Goal: Task Accomplishment & Management: Complete application form

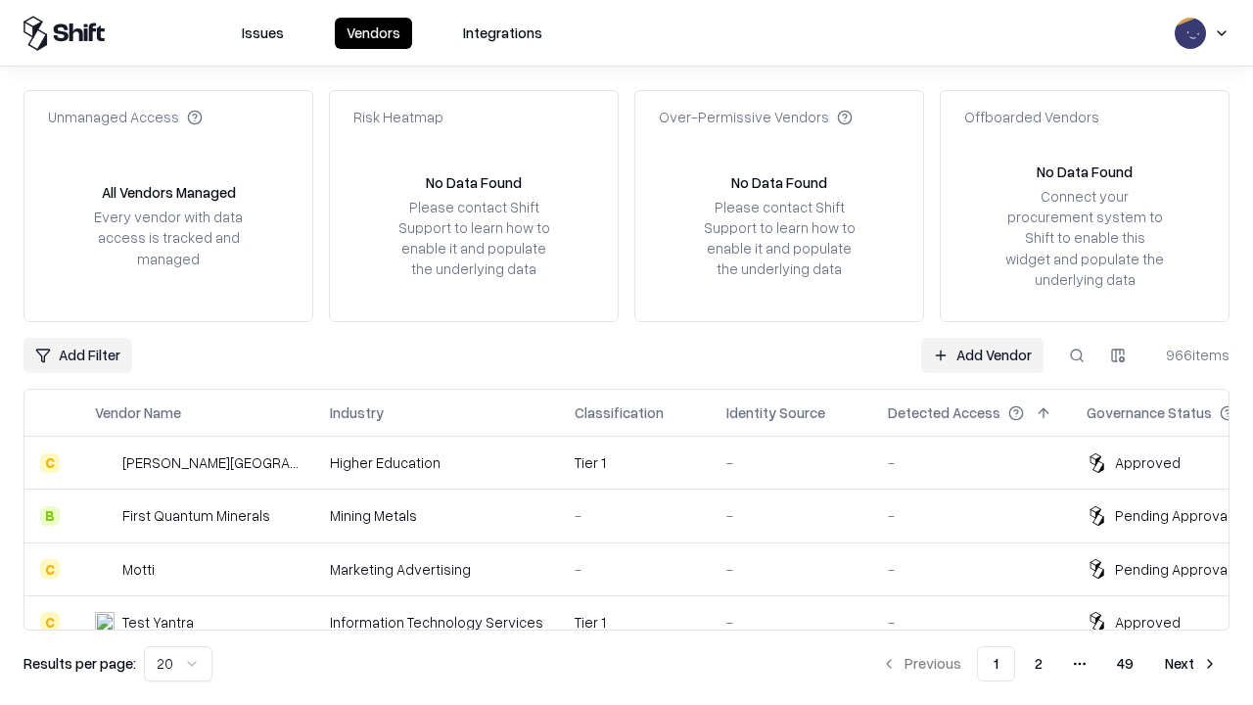
click at [982, 354] on link "Add Vendor" at bounding box center [982, 355] width 122 height 35
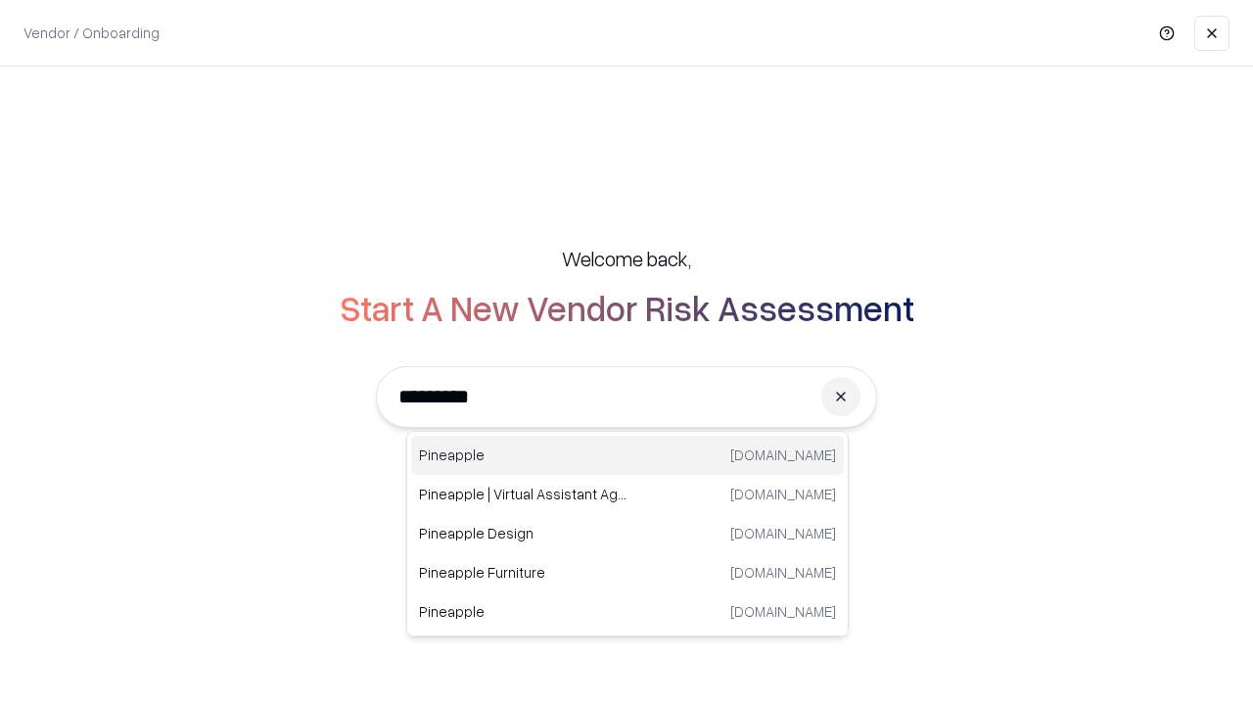
click at [627, 455] on div "Pineapple [DOMAIN_NAME]" at bounding box center [627, 455] width 433 height 39
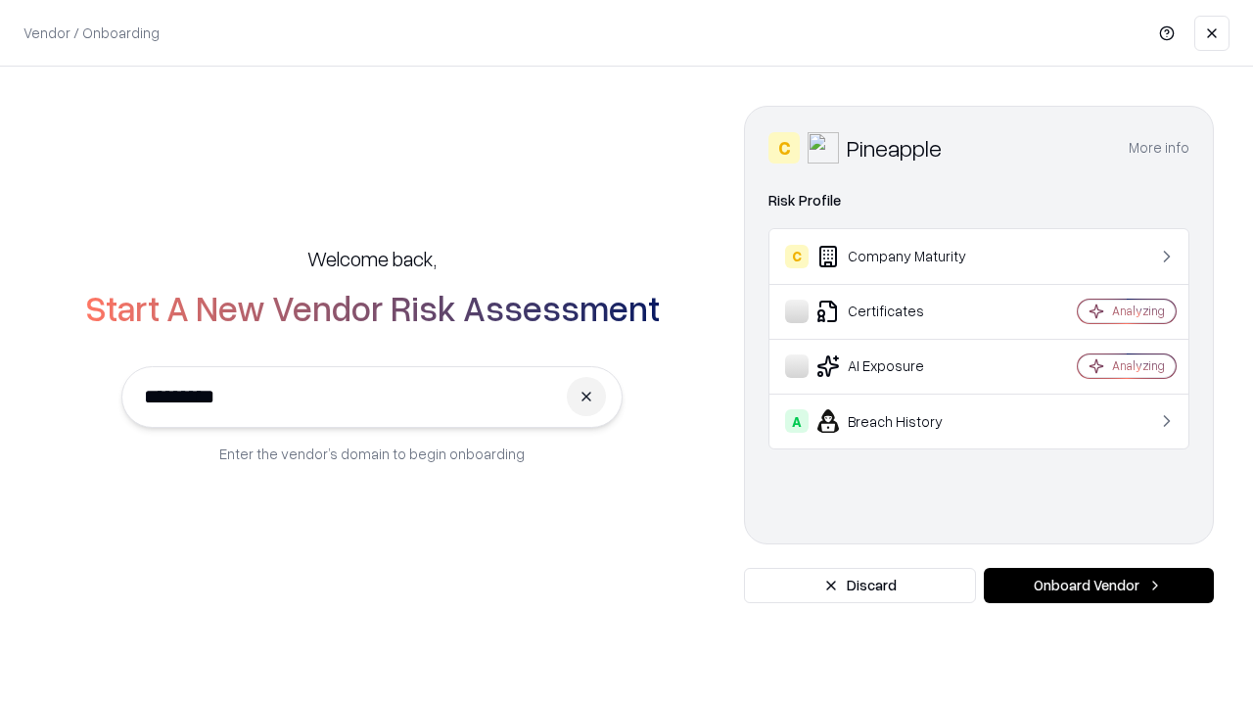
type input "*********"
click at [1098, 585] on button "Onboard Vendor" at bounding box center [1099, 585] width 230 height 35
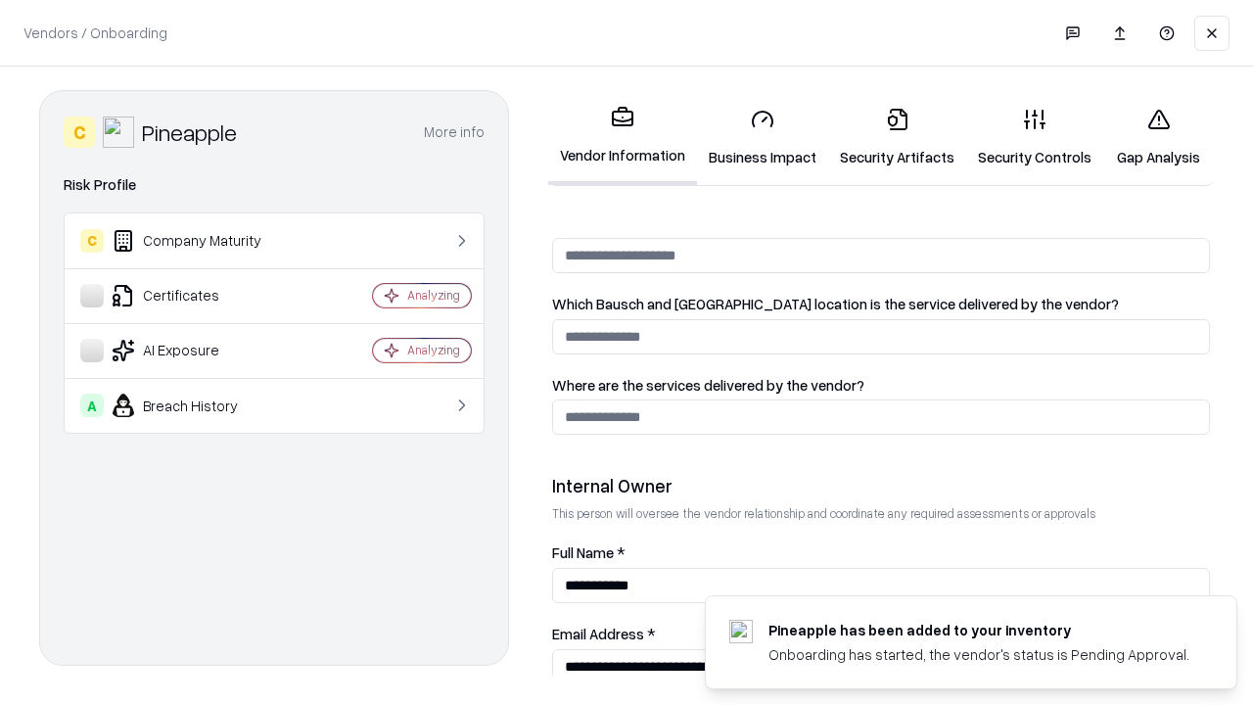
scroll to position [1014, 0]
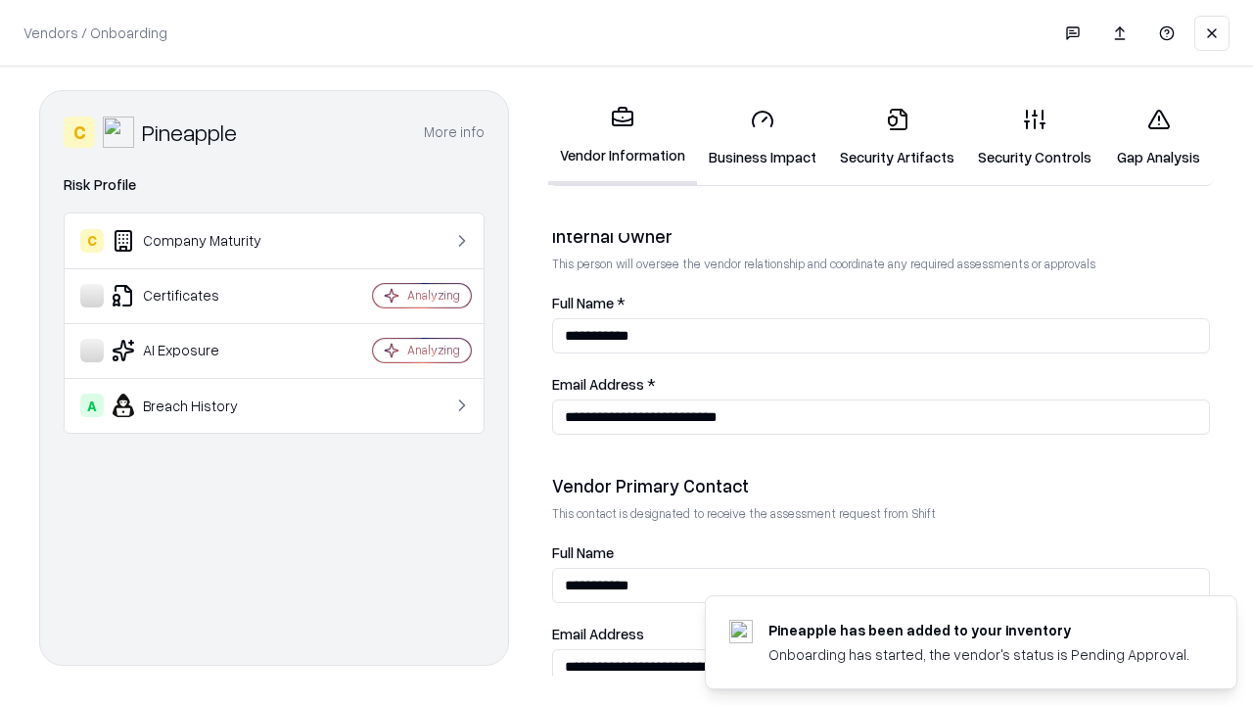
click at [763, 137] on link "Business Impact" at bounding box center [762, 137] width 131 height 91
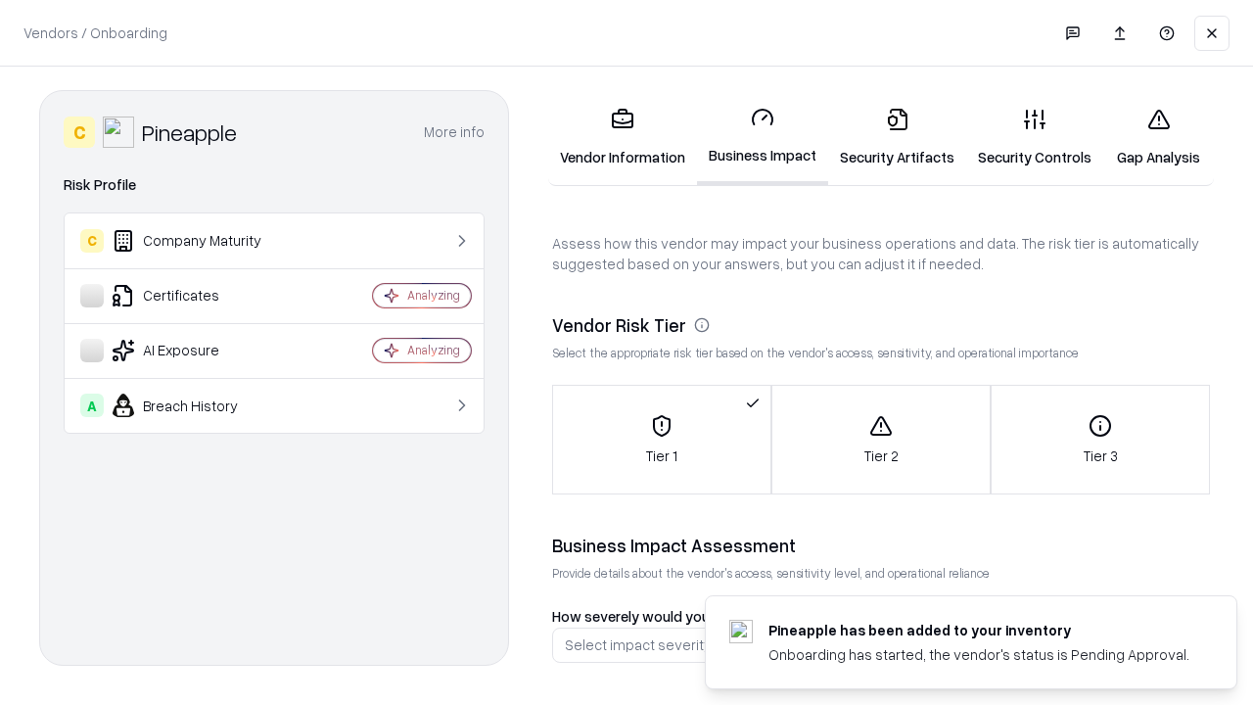
click at [897, 137] on link "Security Artifacts" at bounding box center [897, 137] width 138 height 91
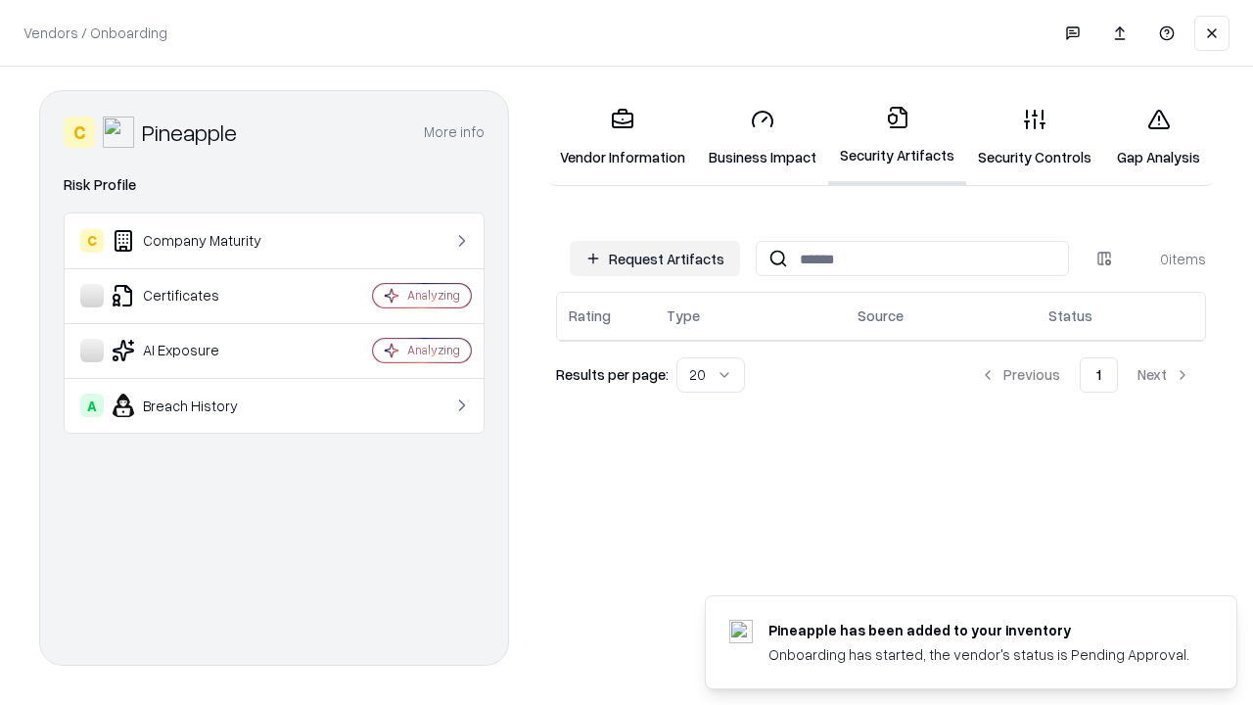
click at [655, 258] on button "Request Artifacts" at bounding box center [655, 258] width 170 height 35
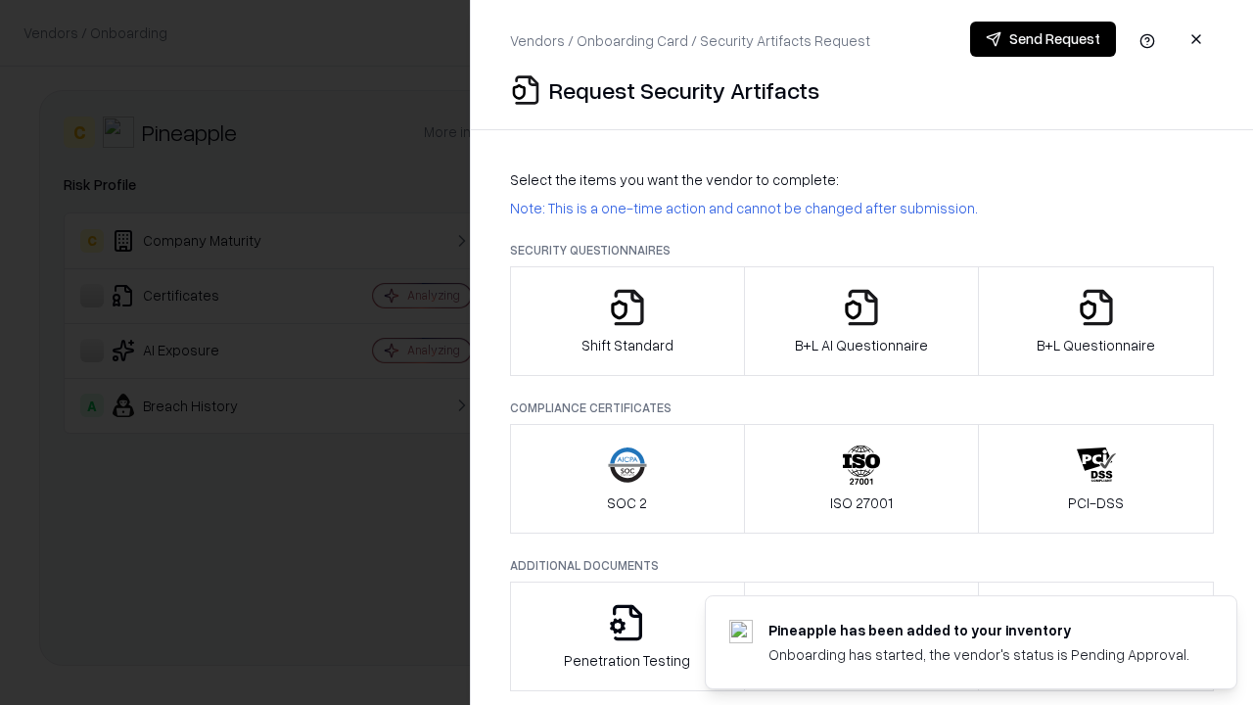
click at [626, 321] on icon "button" at bounding box center [627, 307] width 39 height 39
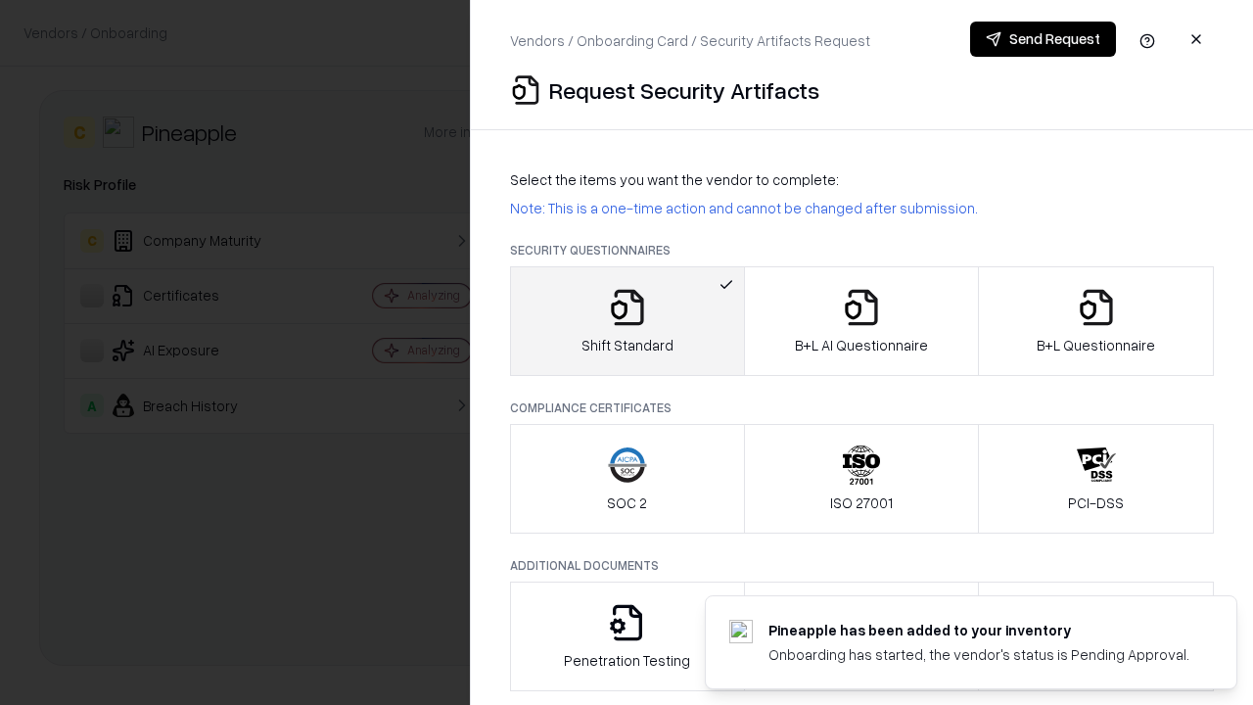
click at [1043, 39] on button "Send Request" at bounding box center [1043, 39] width 146 height 35
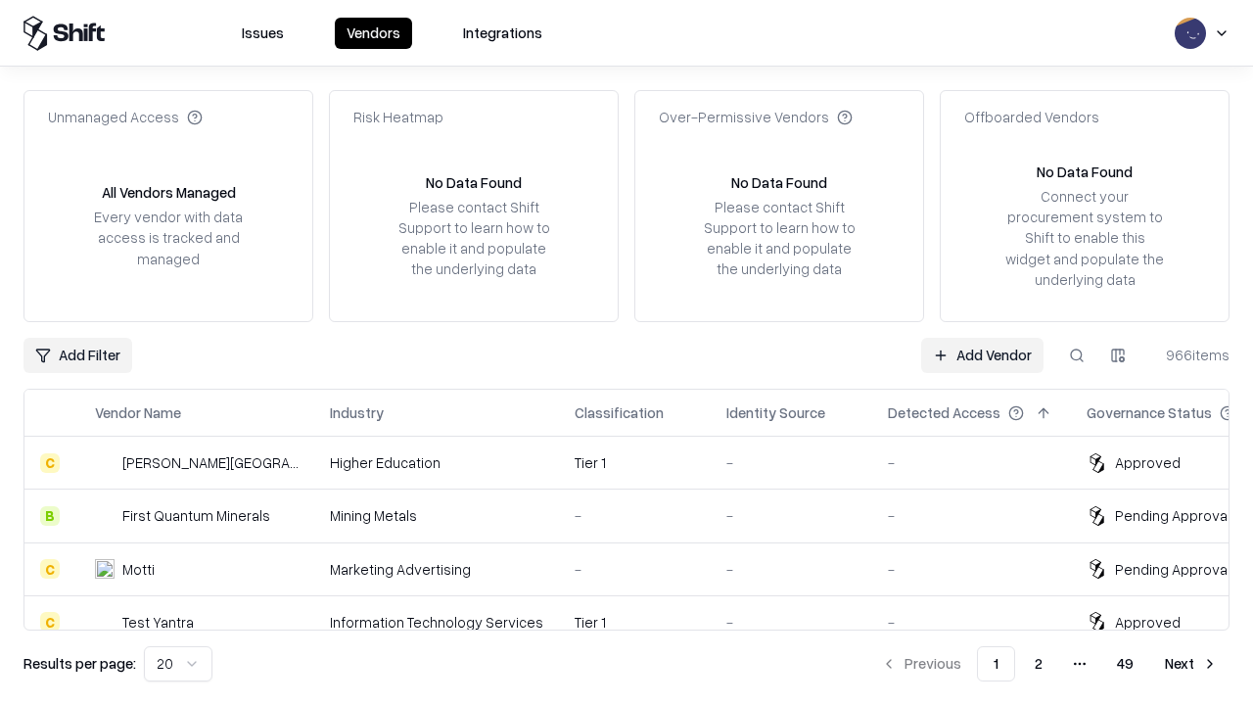
click at [1077, 354] on button at bounding box center [1076, 355] width 35 height 35
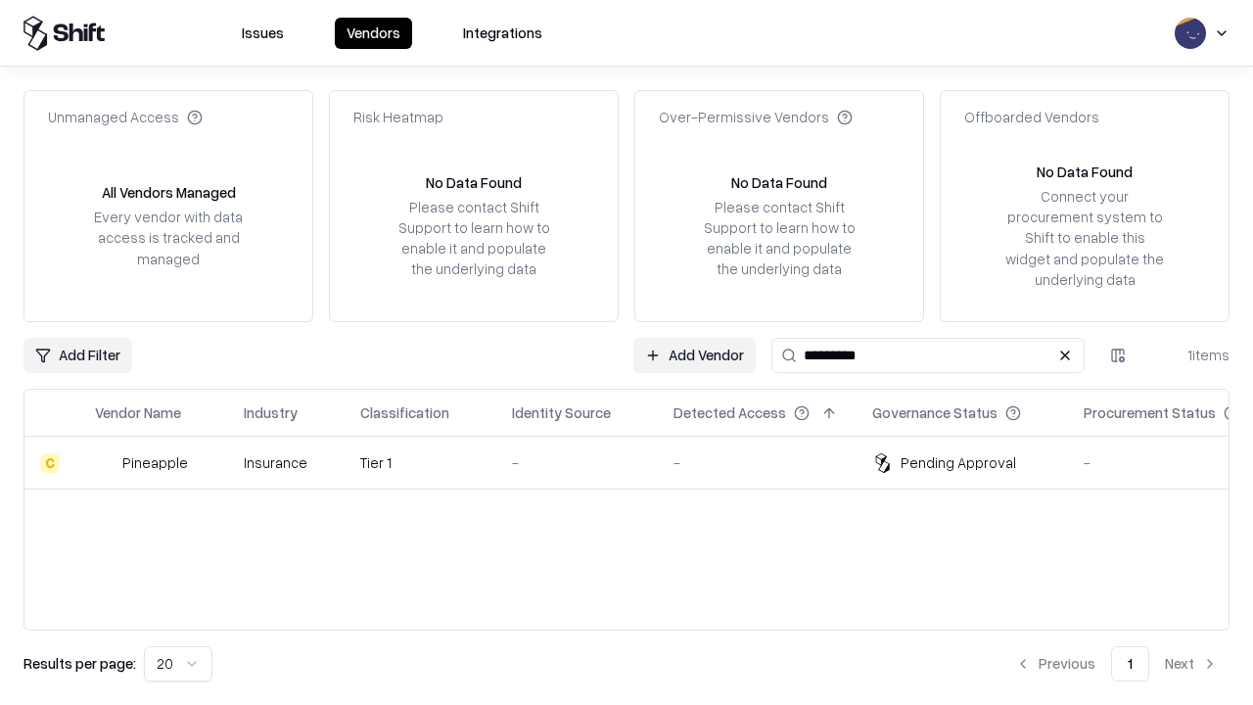
type input "*********"
click at [638, 462] on div "-" at bounding box center [577, 462] width 130 height 21
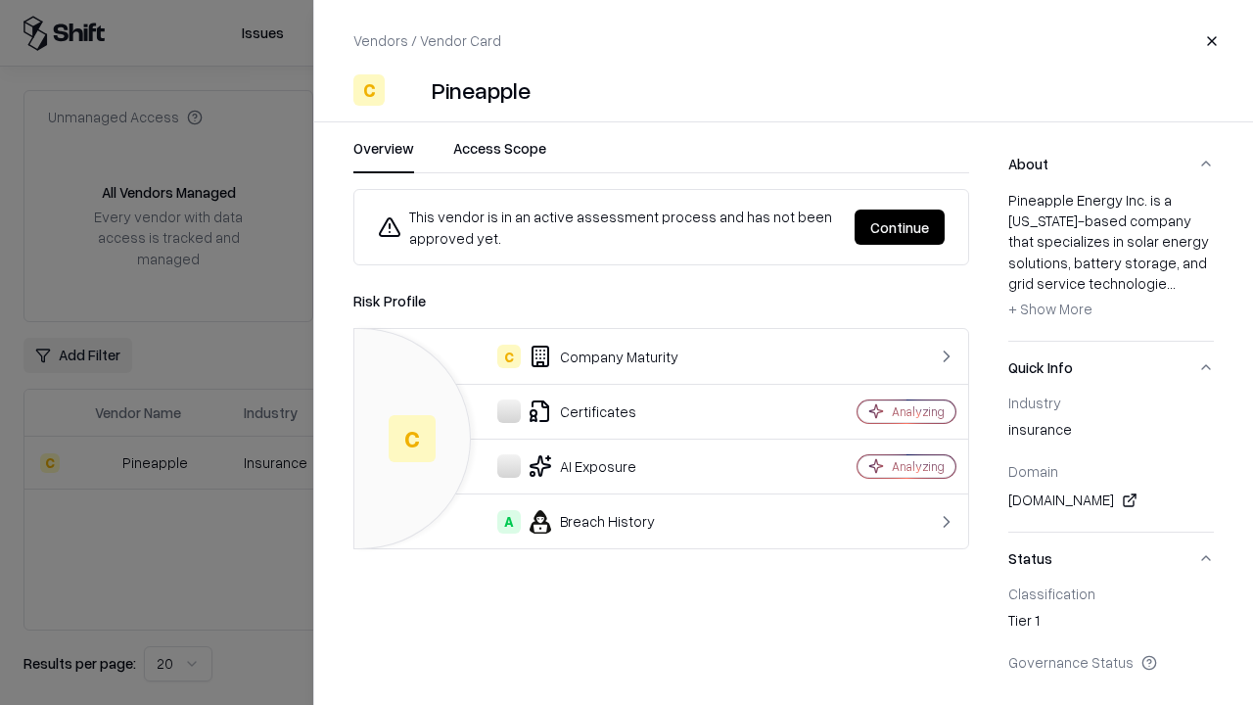
click at [900, 227] on button "Continue" at bounding box center [900, 226] width 90 height 35
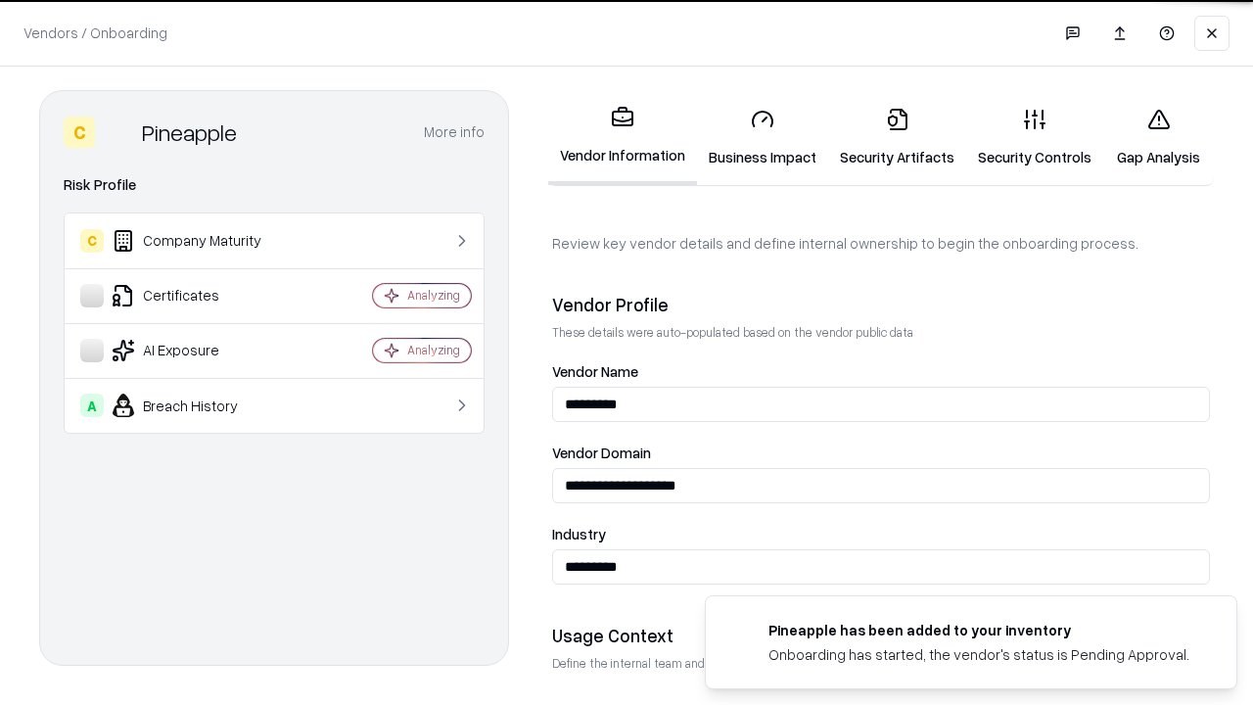
click at [897, 137] on link "Security Artifacts" at bounding box center [897, 137] width 138 height 91
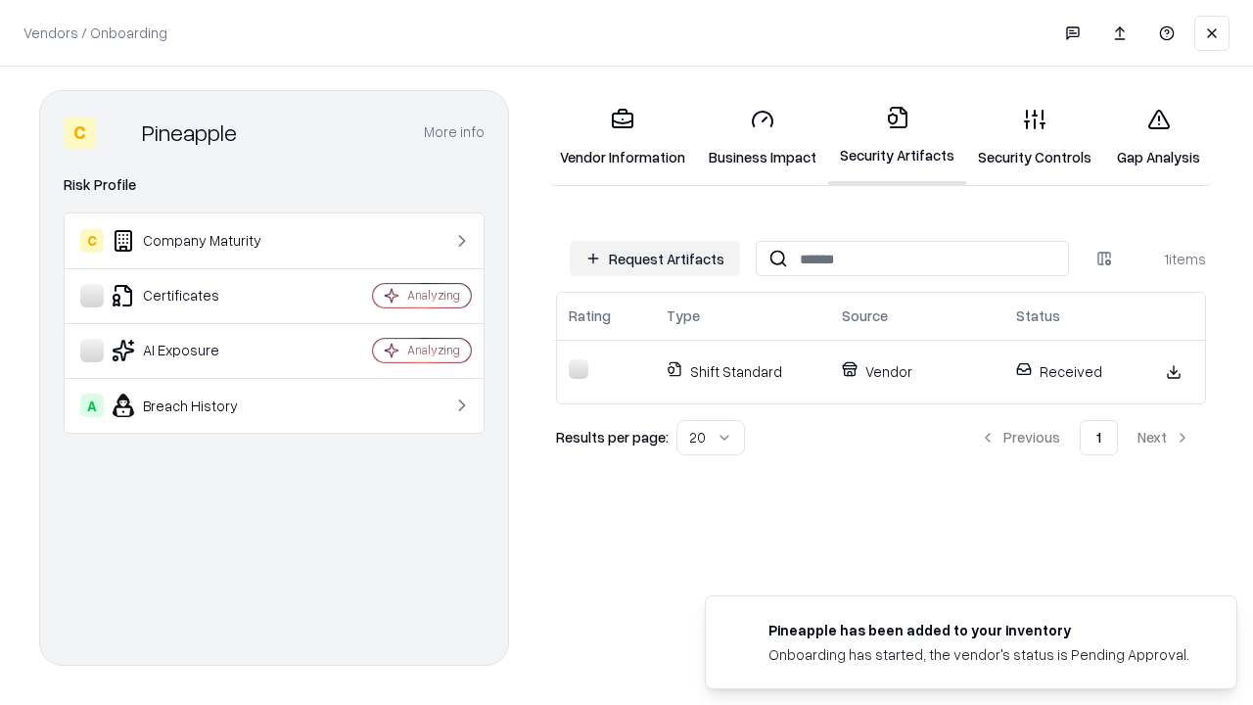
click at [1158, 137] on link "Gap Analysis" at bounding box center [1158, 137] width 111 height 91
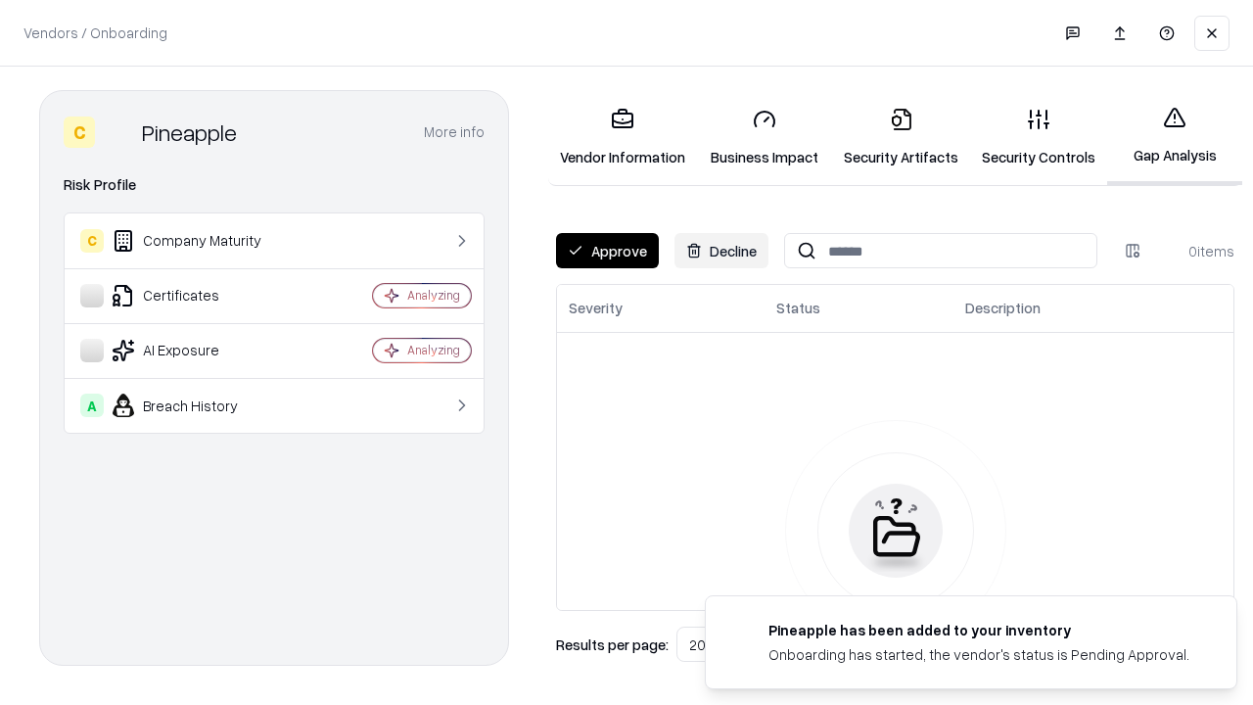
click at [607, 251] on button "Approve" at bounding box center [607, 250] width 103 height 35
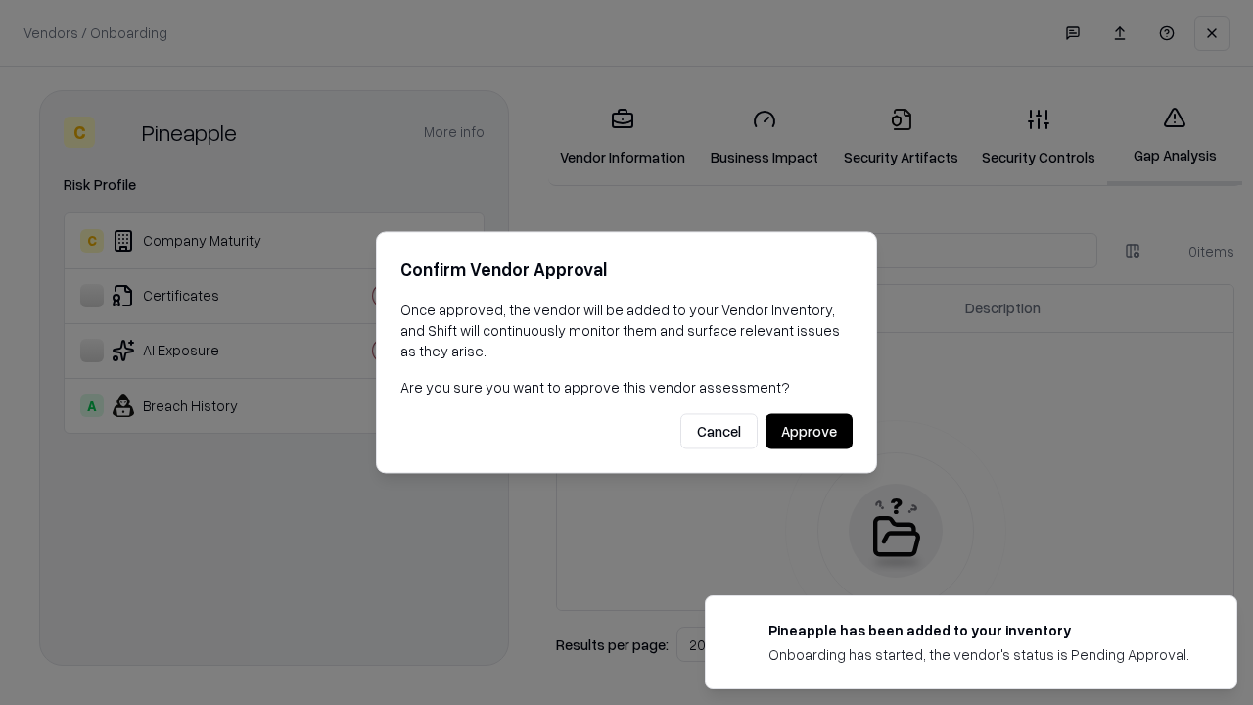
click at [809, 431] on button "Approve" at bounding box center [808, 431] width 87 height 35
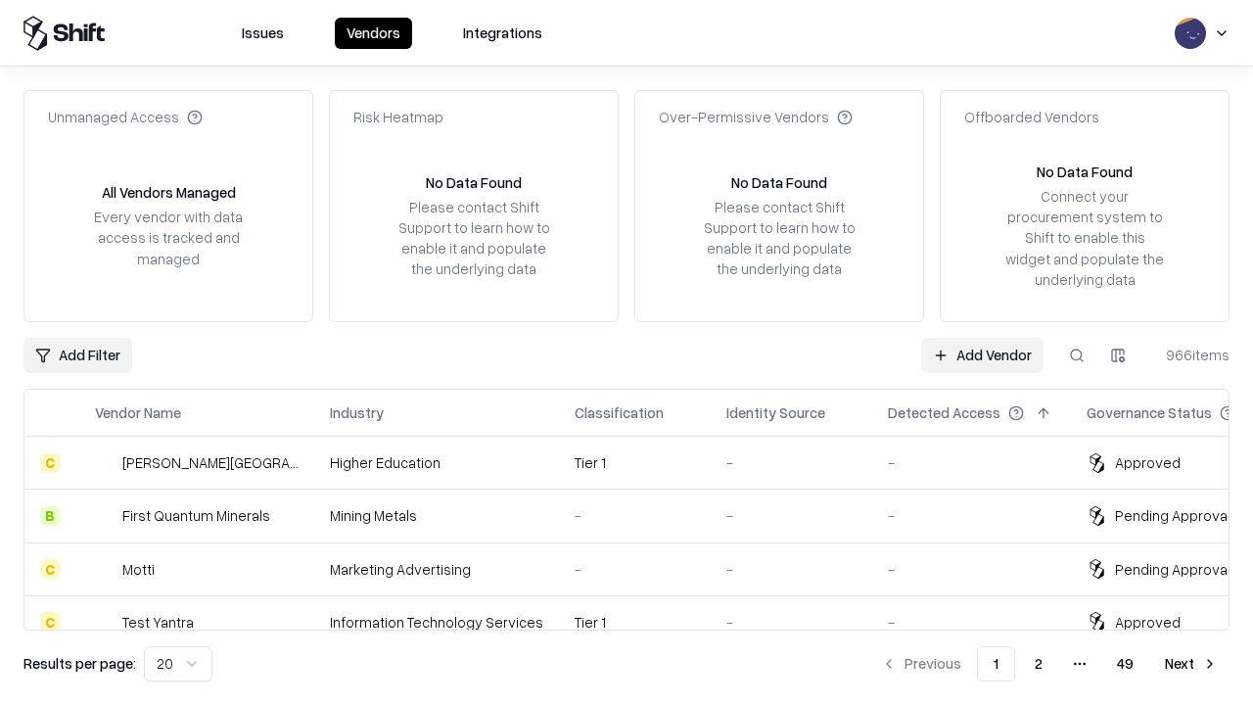
type input "*********"
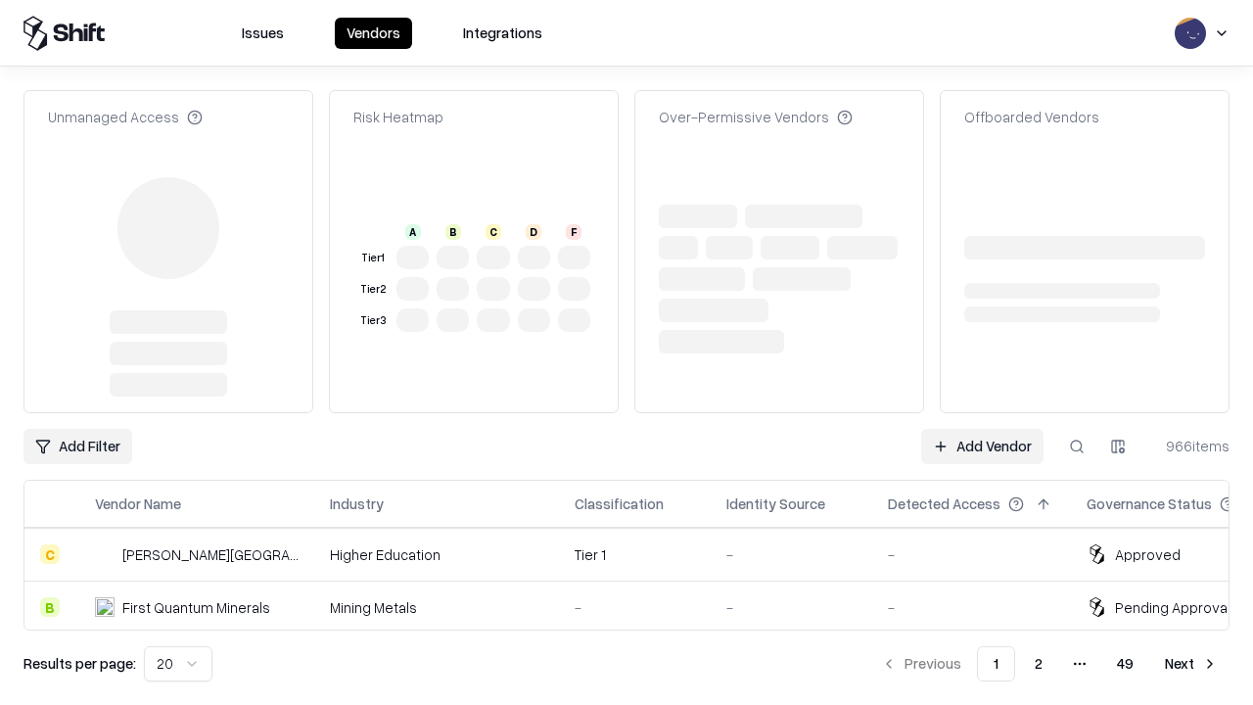
click at [982, 429] on link "Add Vendor" at bounding box center [982, 446] width 122 height 35
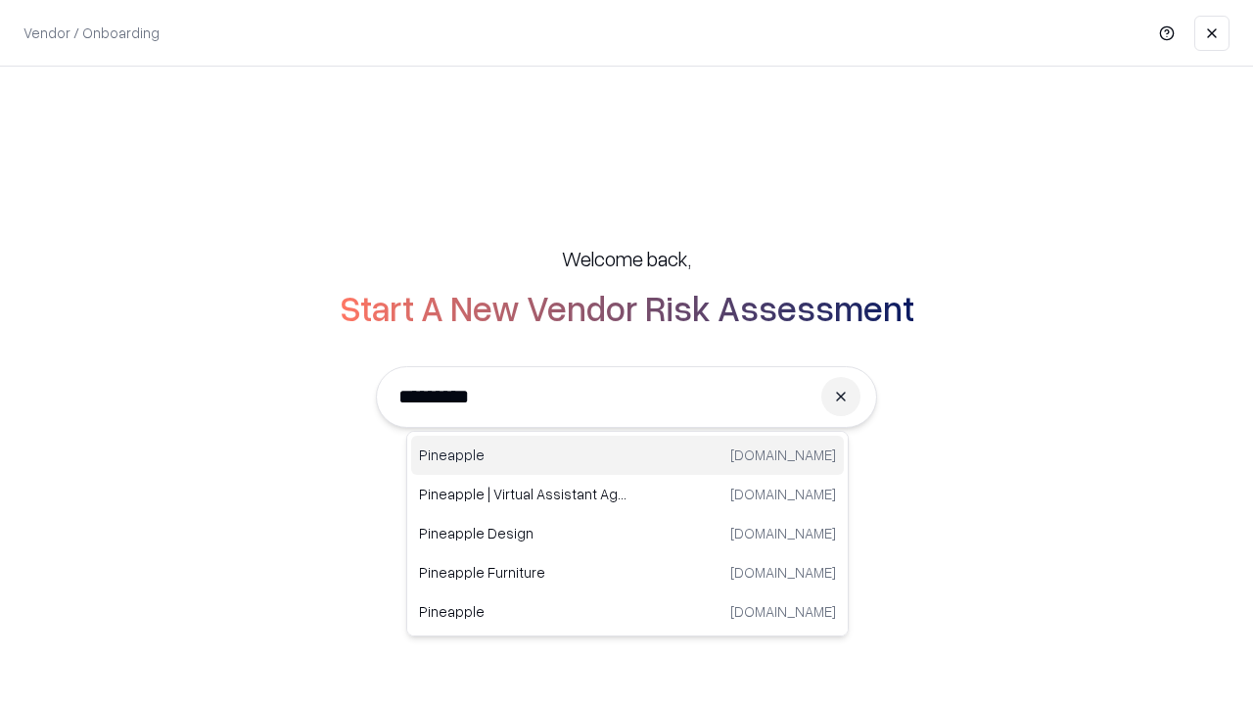
click at [627, 455] on div "Pineapple [DOMAIN_NAME]" at bounding box center [627, 455] width 433 height 39
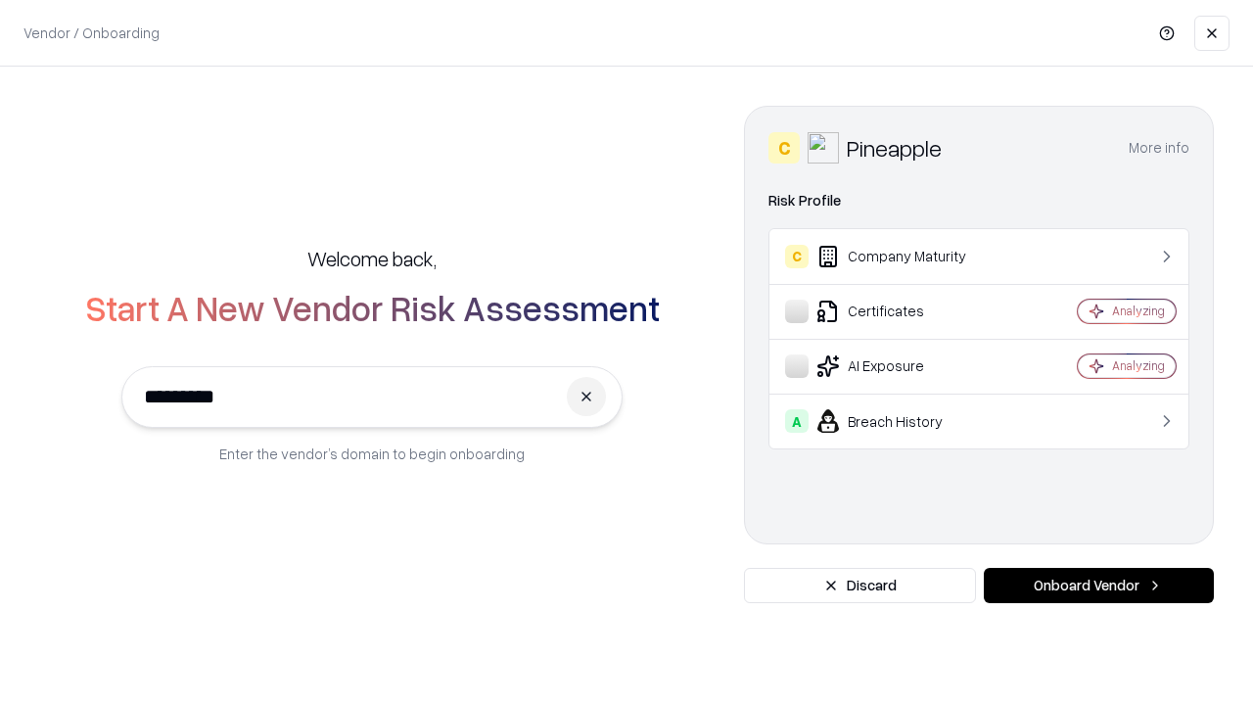
type input "*********"
click at [1098, 585] on button "Onboard Vendor" at bounding box center [1099, 585] width 230 height 35
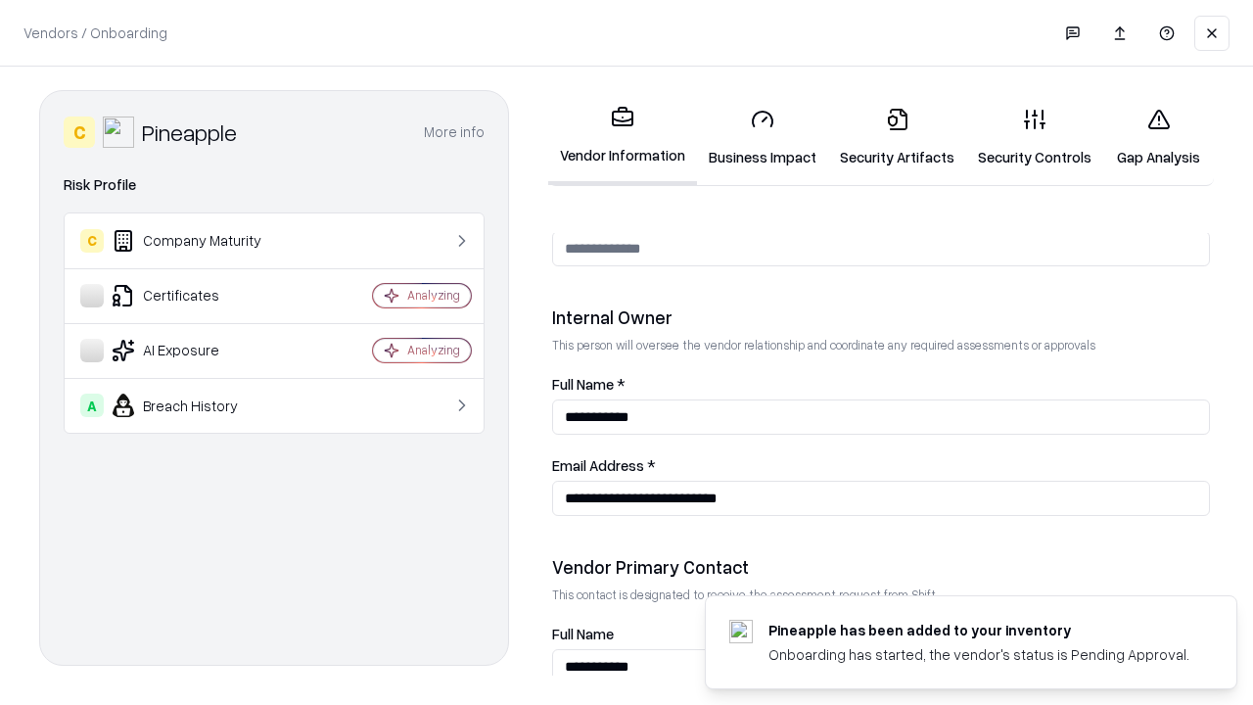
scroll to position [1014, 0]
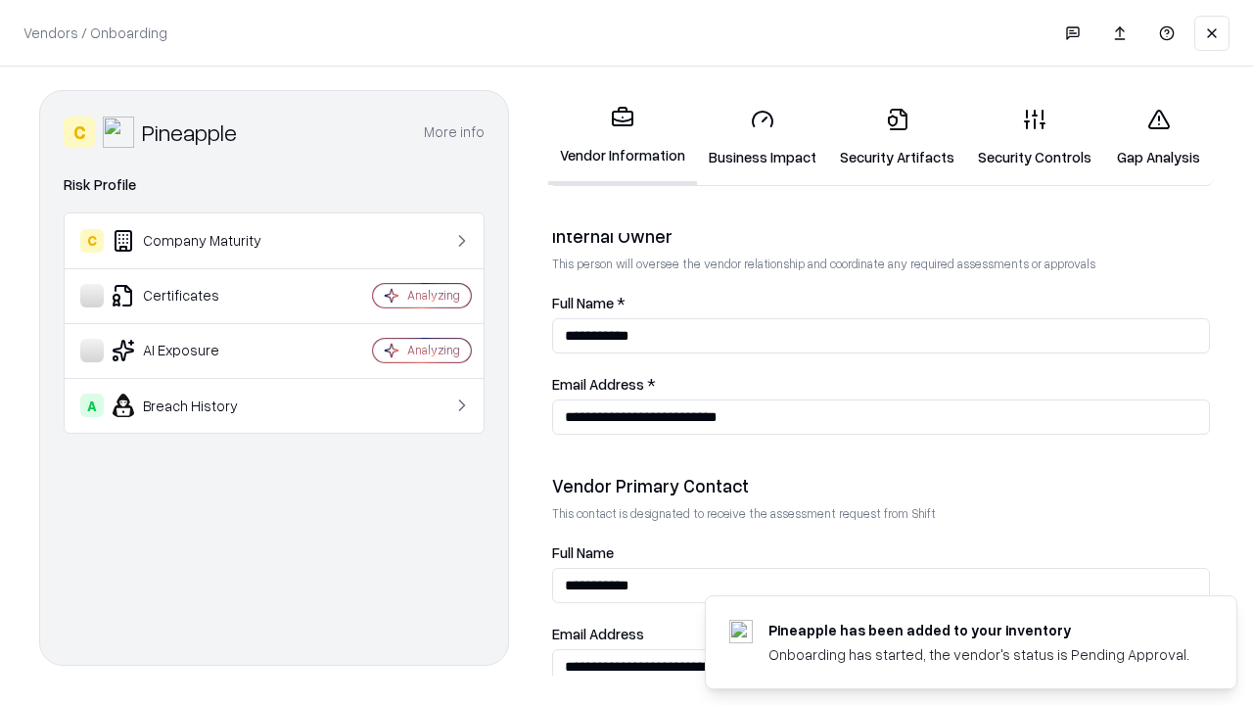
click at [1158, 137] on link "Gap Analysis" at bounding box center [1158, 137] width 111 height 91
